Goal: Information Seeking & Learning: Learn about a topic

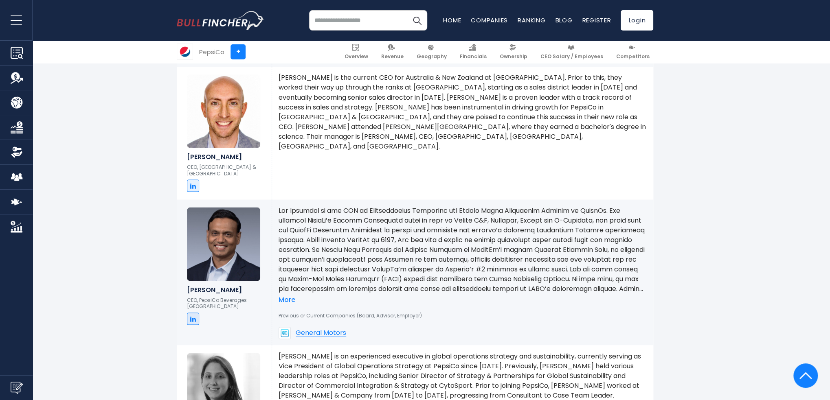
click at [290, 296] on link "More" at bounding box center [286, 300] width 17 height 9
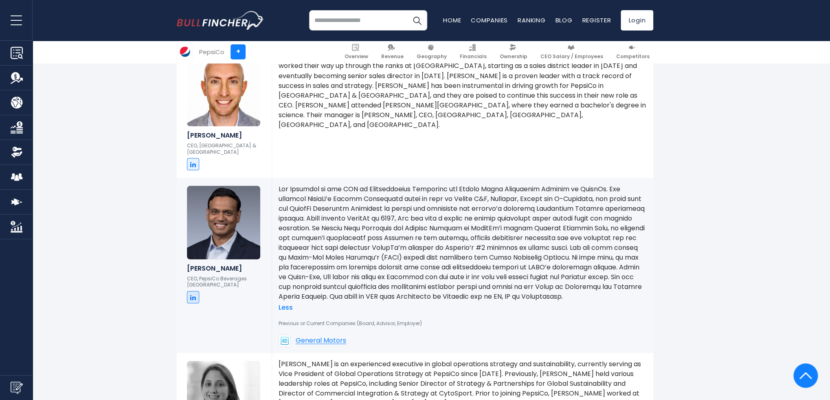
scroll to position [982, 0]
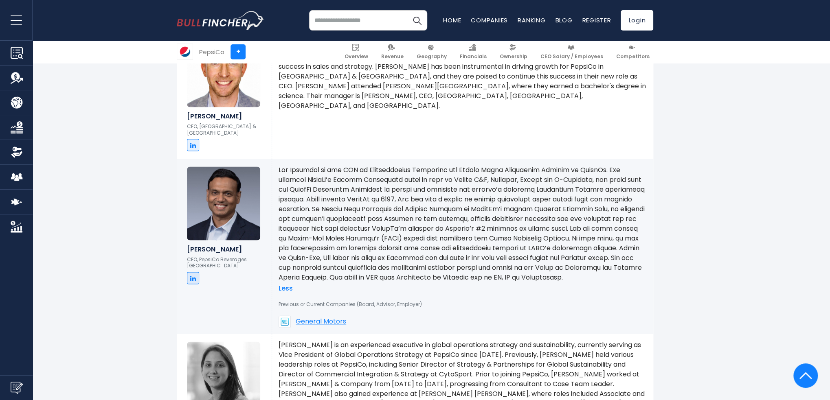
click at [391, 289] on div "Less" at bounding box center [462, 229] width 368 height 128
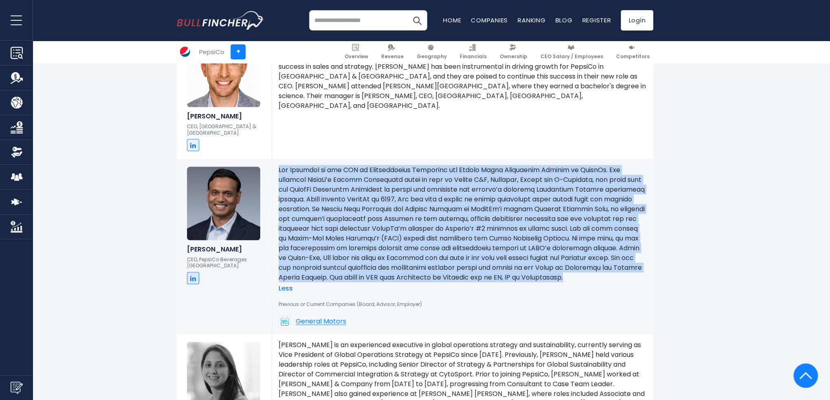
drag, startPoint x: 379, startPoint y: 280, endPoint x: 276, endPoint y: 164, distance: 154.3
click at [276, 164] on div "Less Previous or Current Companies (Board, Advisor, Employer) General Motors" at bounding box center [462, 246] width 381 height 175
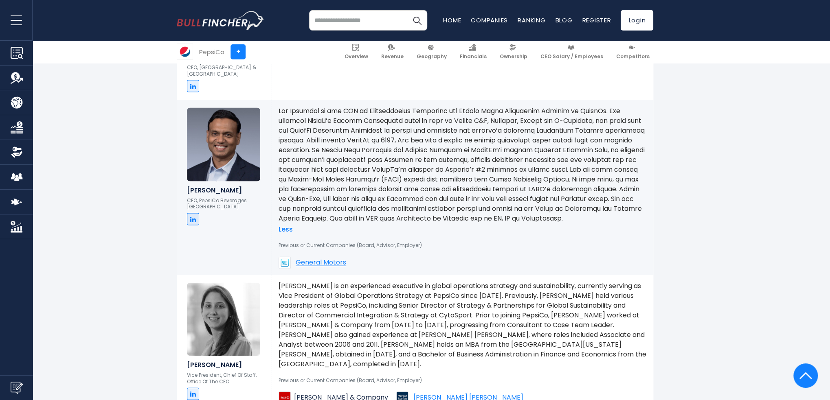
scroll to position [1023, 0]
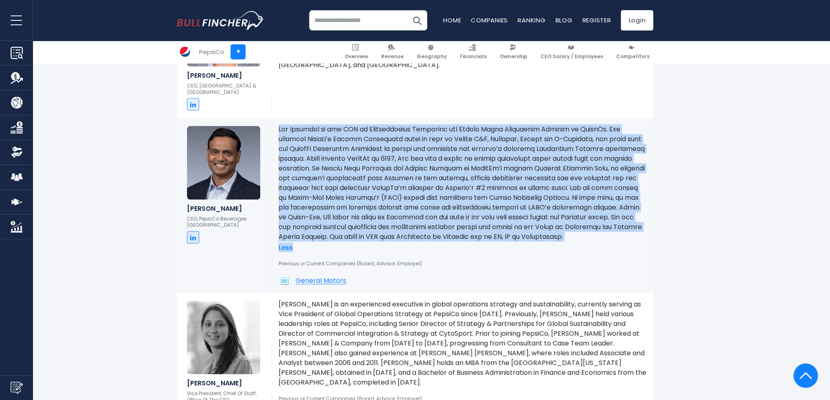
drag, startPoint x: 390, startPoint y: 247, endPoint x: 278, endPoint y: 123, distance: 166.6
click at [278, 124] on div "Less" at bounding box center [462, 188] width 368 height 128
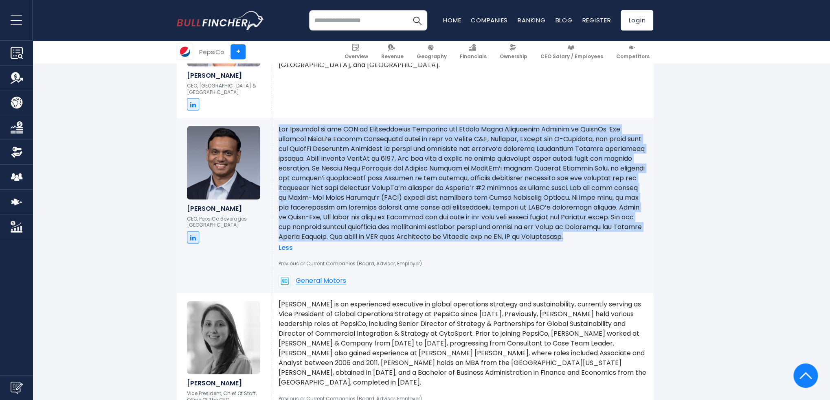
drag, startPoint x: 379, startPoint y: 241, endPoint x: 278, endPoint y: 125, distance: 153.8
click at [278, 125] on p at bounding box center [462, 182] width 368 height 117
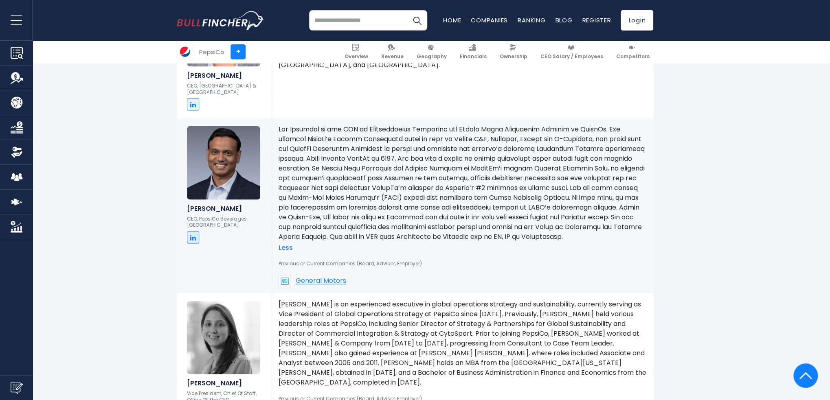
click at [422, 247] on div "Less" at bounding box center [462, 188] width 368 height 128
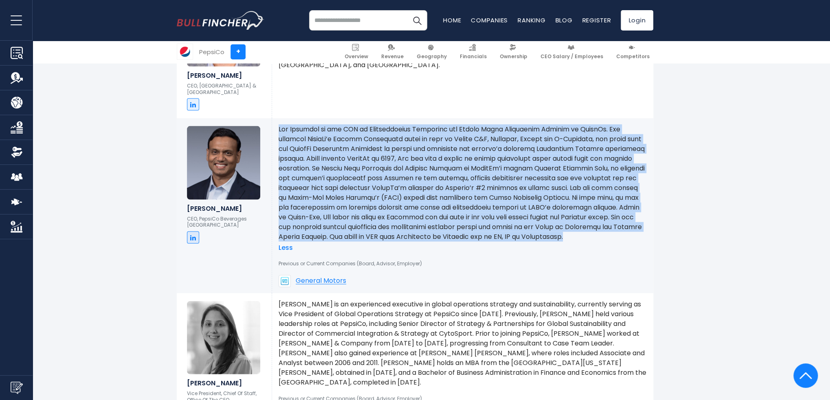
drag, startPoint x: 376, startPoint y: 244, endPoint x: 277, endPoint y: 124, distance: 155.3
click at [277, 124] on div "Less Previous or Current Companies (Board, Advisor, Employer) General Motors" at bounding box center [462, 205] width 381 height 175
drag, startPoint x: 278, startPoint y: 120, endPoint x: 426, endPoint y: 244, distance: 193.1
click at [426, 244] on div "Less Previous or Current Companies (Board, Advisor, Employer) General Motors" at bounding box center [462, 205] width 381 height 175
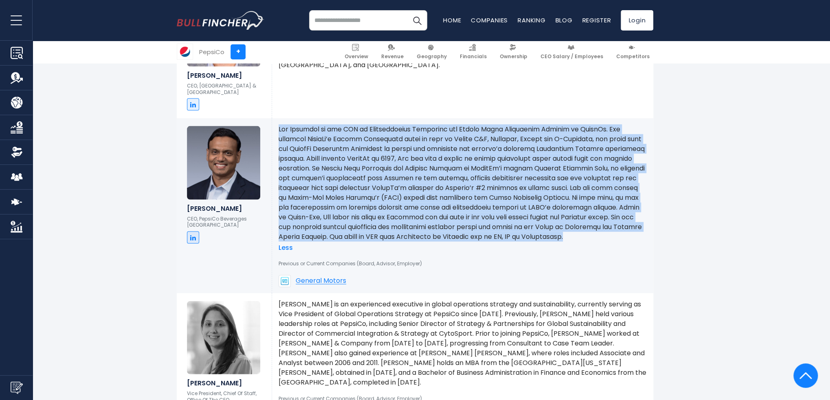
click at [426, 241] on p at bounding box center [462, 182] width 368 height 117
drag, startPoint x: 372, startPoint y: 241, endPoint x: 278, endPoint y: 122, distance: 151.3
click at [278, 124] on p at bounding box center [462, 182] width 368 height 117
drag, startPoint x: 277, startPoint y: 121, endPoint x: 410, endPoint y: 239, distance: 177.6
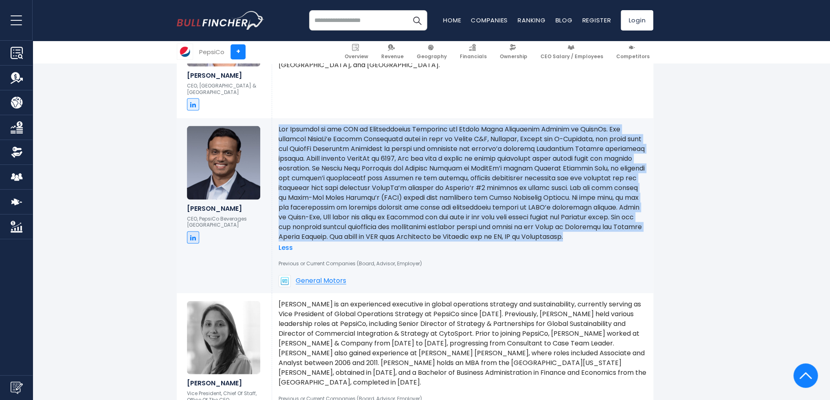
click at [410, 239] on div "Less Previous or Current Companies (Board, Advisor, Employer) General Motors" at bounding box center [462, 205] width 381 height 175
click at [410, 239] on p at bounding box center [462, 182] width 368 height 117
drag, startPoint x: 410, startPoint y: 239, endPoint x: 278, endPoint y: 125, distance: 173.8
click at [278, 125] on p at bounding box center [462, 182] width 368 height 117
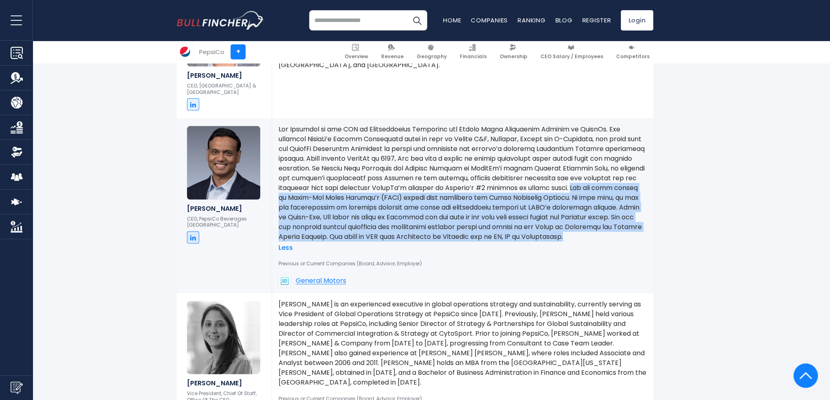
drag, startPoint x: 355, startPoint y: 191, endPoint x: 383, endPoint y: 241, distance: 57.4
click at [383, 241] on p at bounding box center [462, 182] width 368 height 117
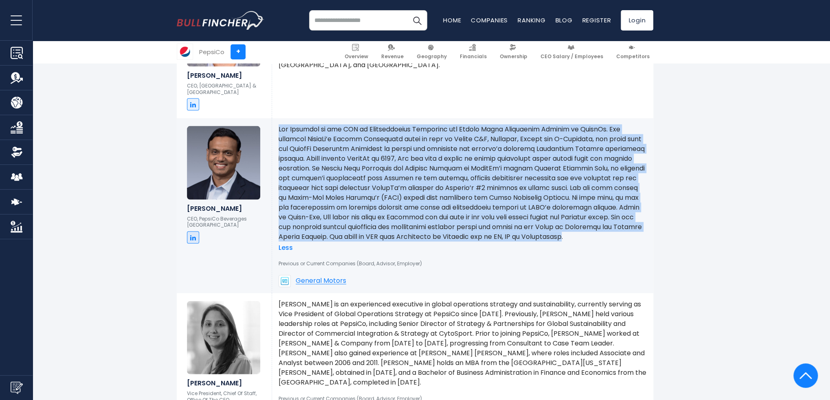
drag, startPoint x: 372, startPoint y: 243, endPoint x: 278, endPoint y: 123, distance: 151.6
click at [278, 124] on p at bounding box center [462, 182] width 368 height 117
drag, startPoint x: 278, startPoint y: 123, endPoint x: 383, endPoint y: 241, distance: 157.4
click at [383, 241] on p at bounding box center [462, 182] width 368 height 117
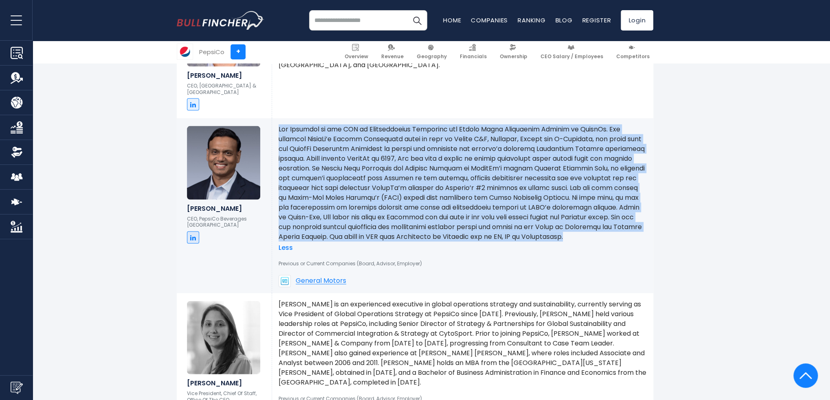
click at [383, 241] on p at bounding box center [462, 182] width 368 height 117
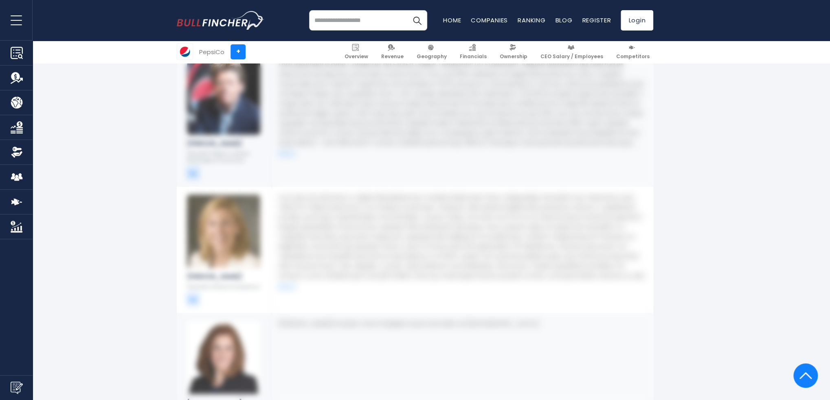
scroll to position [2244, 0]
